Goal: Task Accomplishment & Management: Use online tool/utility

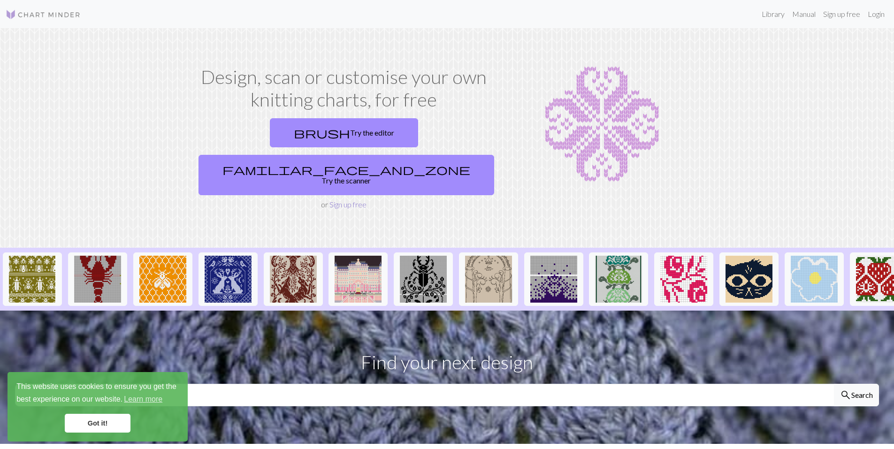
click at [346, 200] on link "Sign up free" at bounding box center [347, 204] width 37 height 9
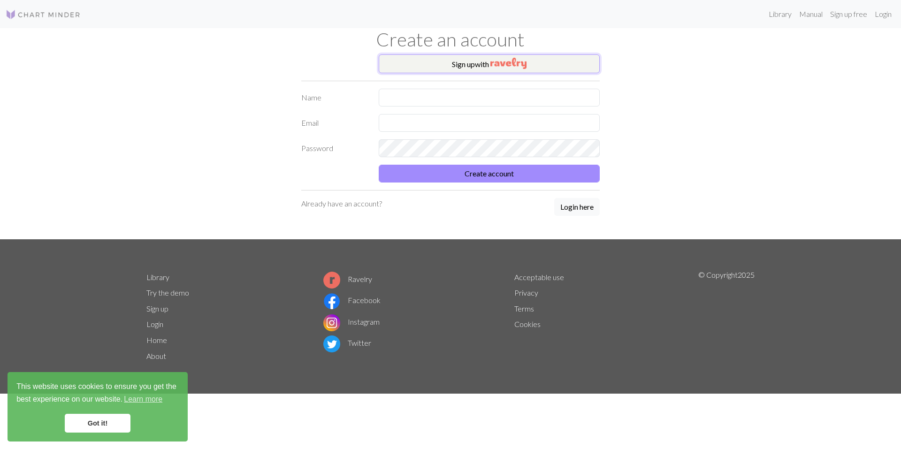
click at [492, 62] on img "button" at bounding box center [508, 63] width 36 height 11
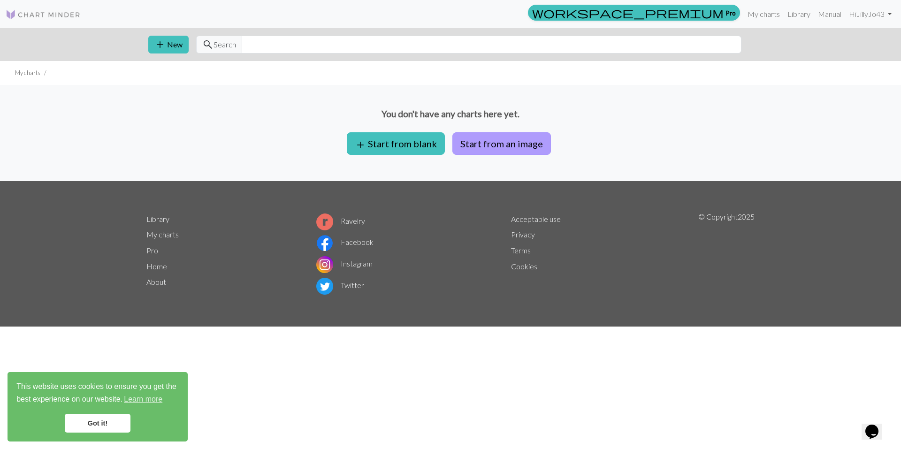
click at [500, 142] on button "Start from an image" at bounding box center [501, 143] width 98 height 23
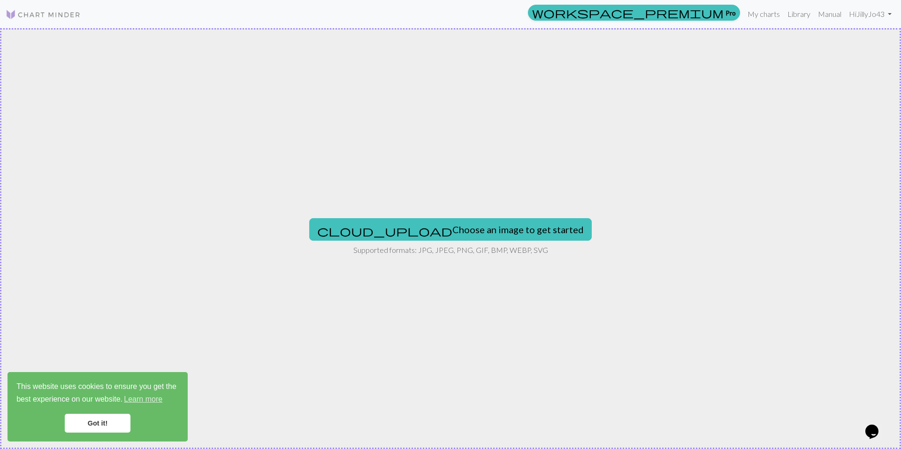
click at [102, 419] on link "Got it!" at bounding box center [98, 423] width 66 height 19
